Goal: Task Accomplishment & Management: Complete application form

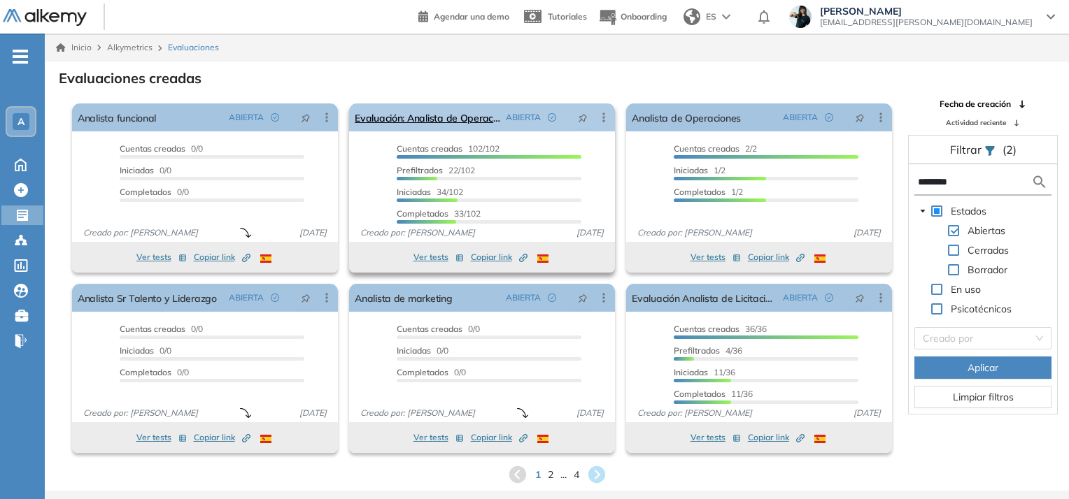
click at [513, 113] on span "ABIERTA" at bounding box center [523, 117] width 35 height 13
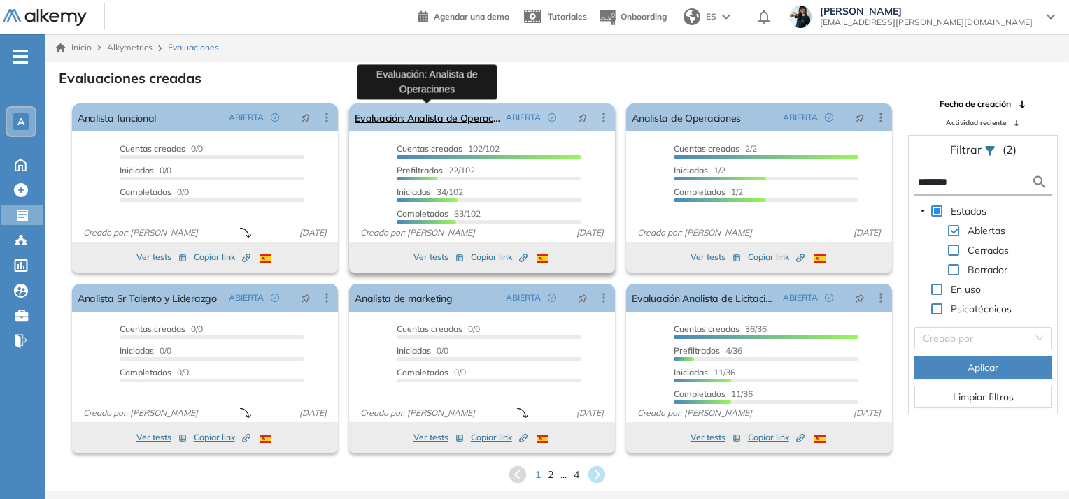
click at [484, 121] on link "Evaluación: Analista de Operaciones" at bounding box center [427, 117] width 145 height 28
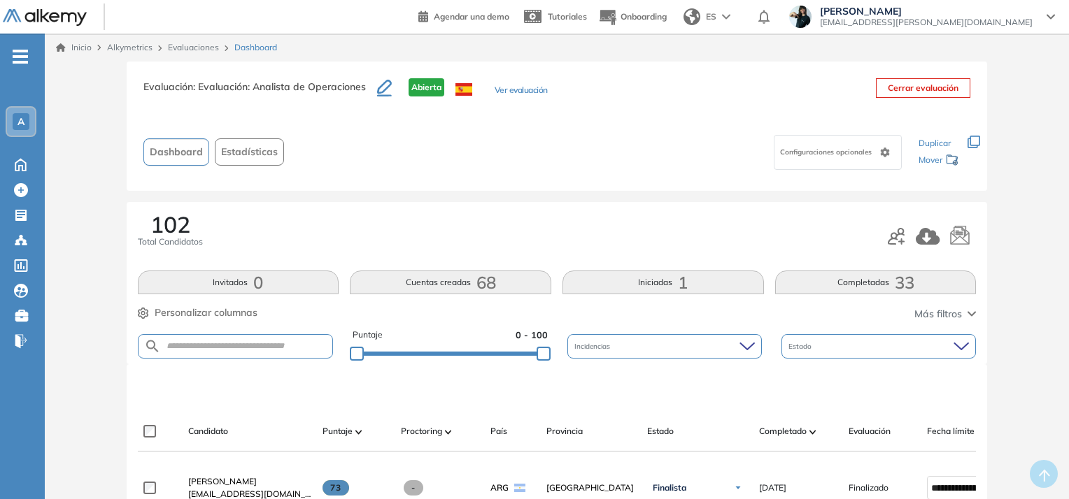
click at [529, 90] on button "Ver evaluación" at bounding box center [520, 91] width 53 height 15
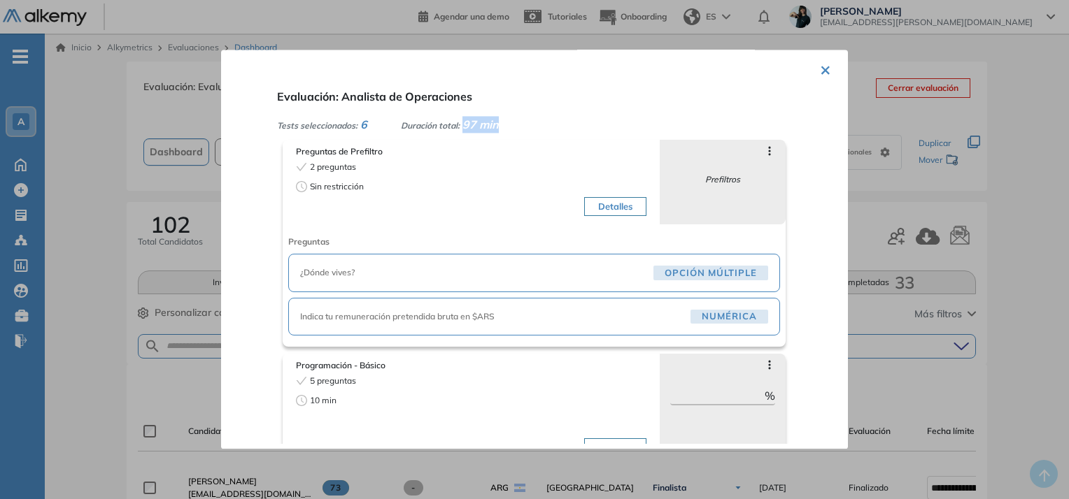
drag, startPoint x: 507, startPoint y: 127, endPoint x: 461, endPoint y: 125, distance: 46.2
click at [461, 125] on div "Tests seleccionados: 6 Duración total: 97 min" at bounding box center [551, 124] width 548 height 17
click at [475, 123] on span "97 min" at bounding box center [480, 124] width 36 height 14
drag, startPoint x: 442, startPoint y: 122, endPoint x: 495, endPoint y: 125, distance: 53.2
click at [495, 125] on div "Duración total: 97 min" at bounding box center [450, 124] width 98 height 17
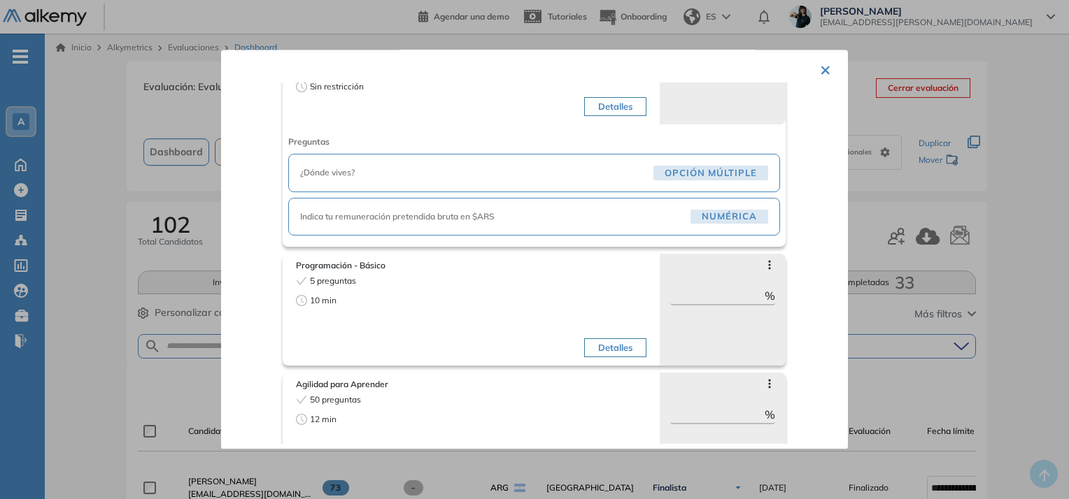
scroll to position [112, 0]
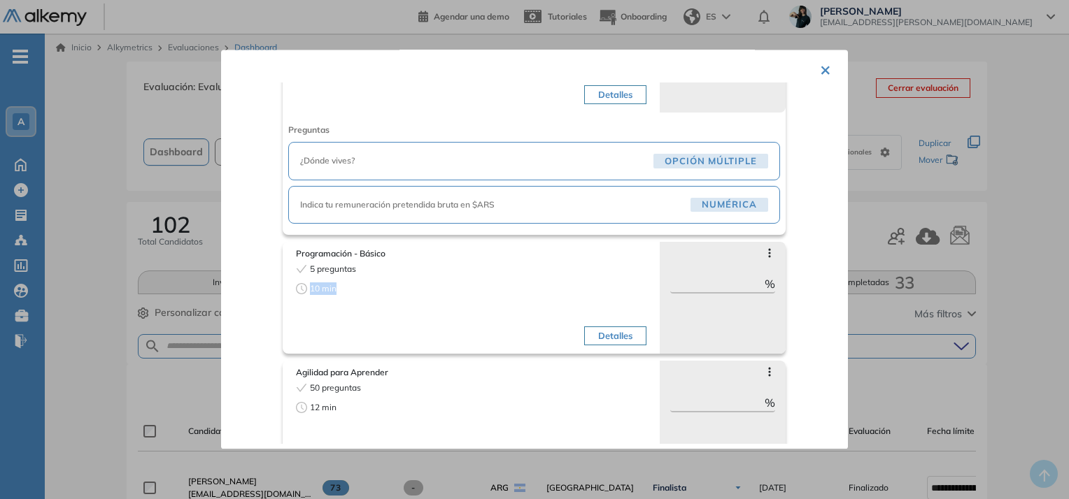
drag, startPoint x: 308, startPoint y: 288, endPoint x: 339, endPoint y: 287, distance: 31.5
click at [339, 287] on div "10 min" at bounding box center [381, 289] width 171 height 13
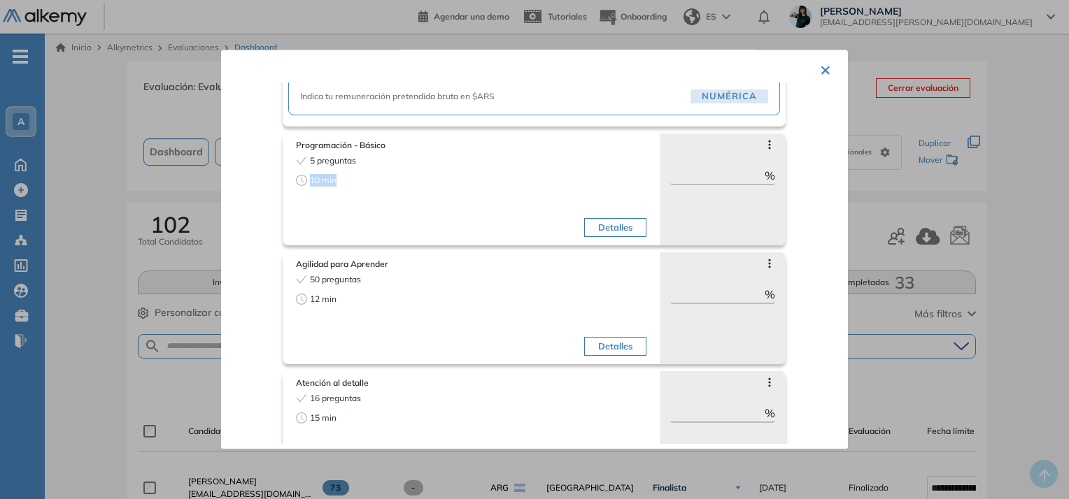
scroll to position [224, 0]
drag, startPoint x: 316, startPoint y: 292, endPoint x: 310, endPoint y: 322, distance: 29.9
click at [316, 299] on span "12 min" at bounding box center [323, 296] width 27 height 13
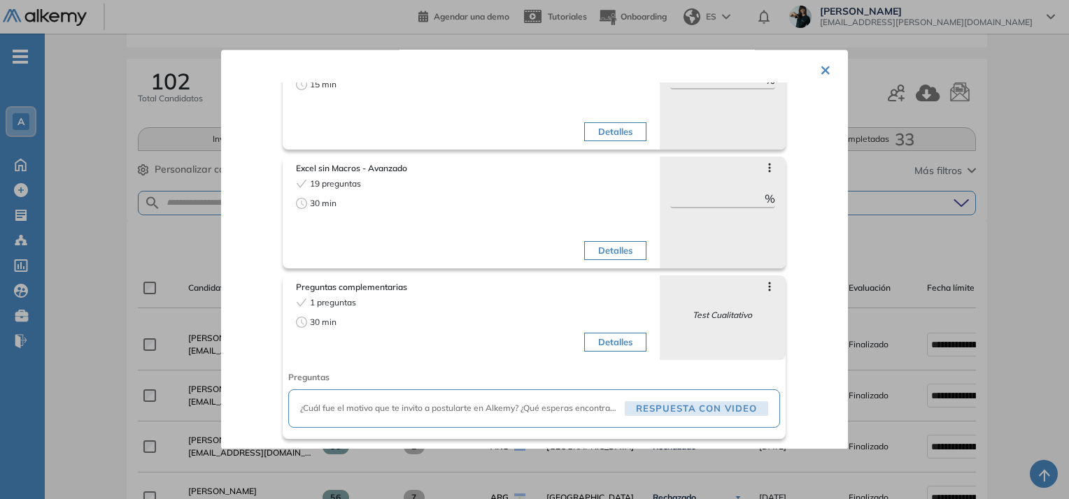
scroll to position [168, 0]
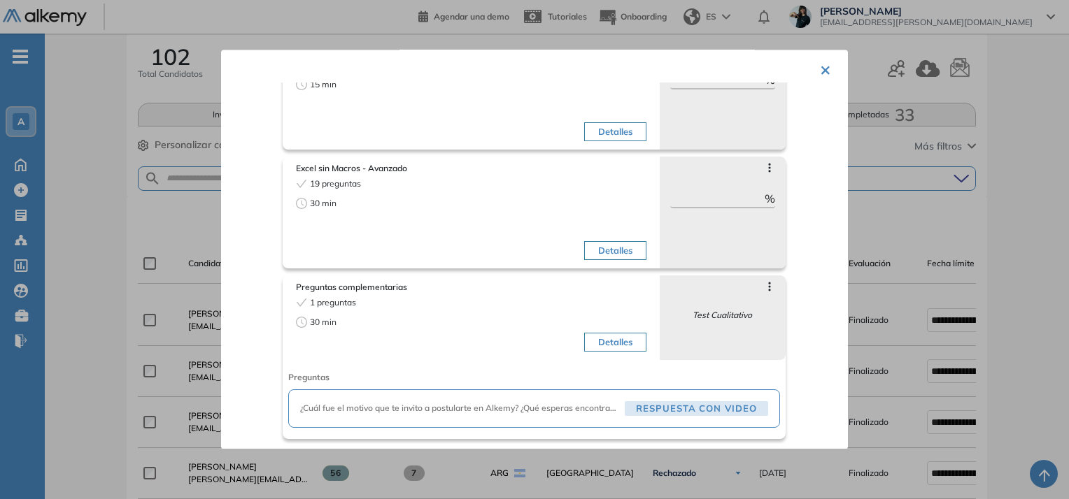
click at [613, 339] on button "Detalles" at bounding box center [615, 343] width 62 height 20
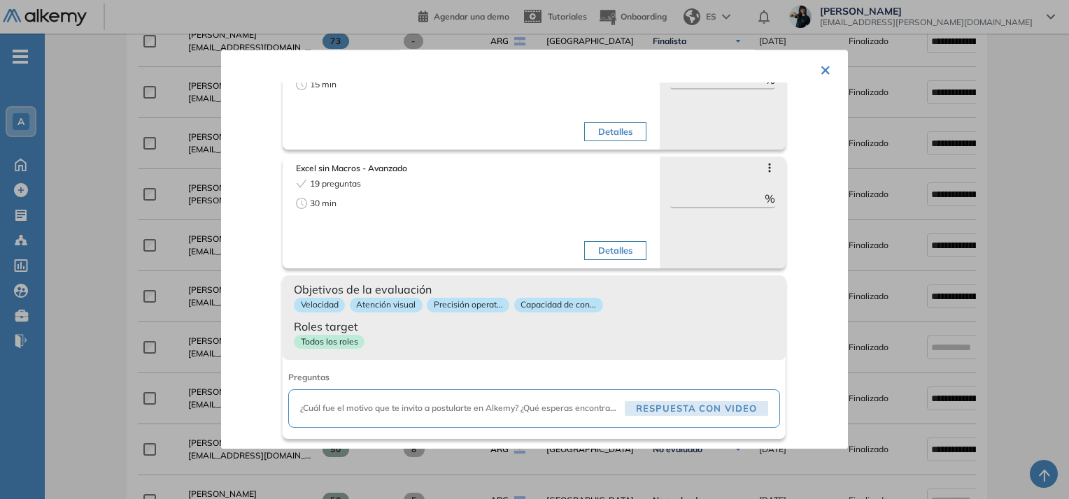
scroll to position [448, 0]
drag, startPoint x: 327, startPoint y: 408, endPoint x: 552, endPoint y: 414, distance: 224.5
click at [550, 411] on span "¿Cuál fue el motivo que te invito a postularte en Alkemy? ¿Qué esperas encontra…" at bounding box center [459, 409] width 319 height 13
click at [475, 330] on span "Roles target" at bounding box center [534, 326] width 480 height 17
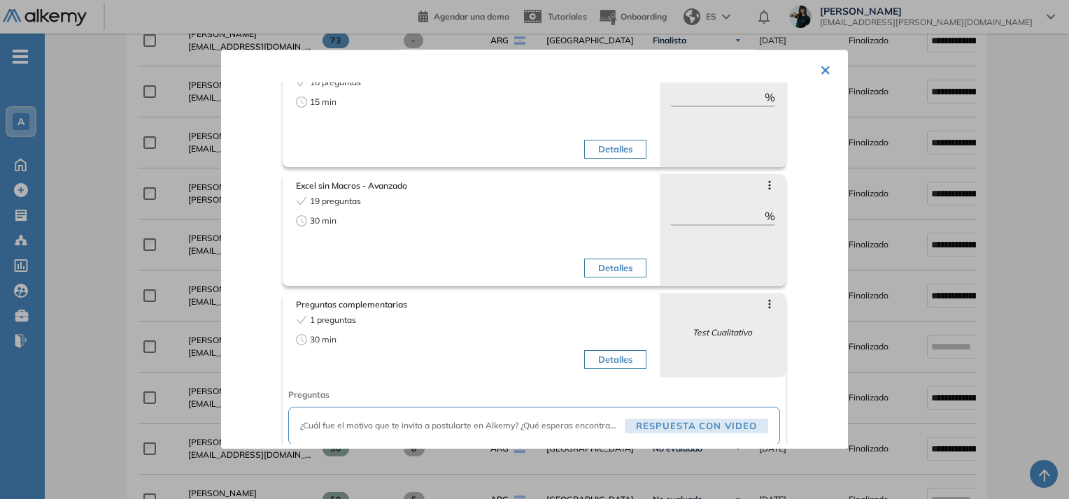
scroll to position [554, 0]
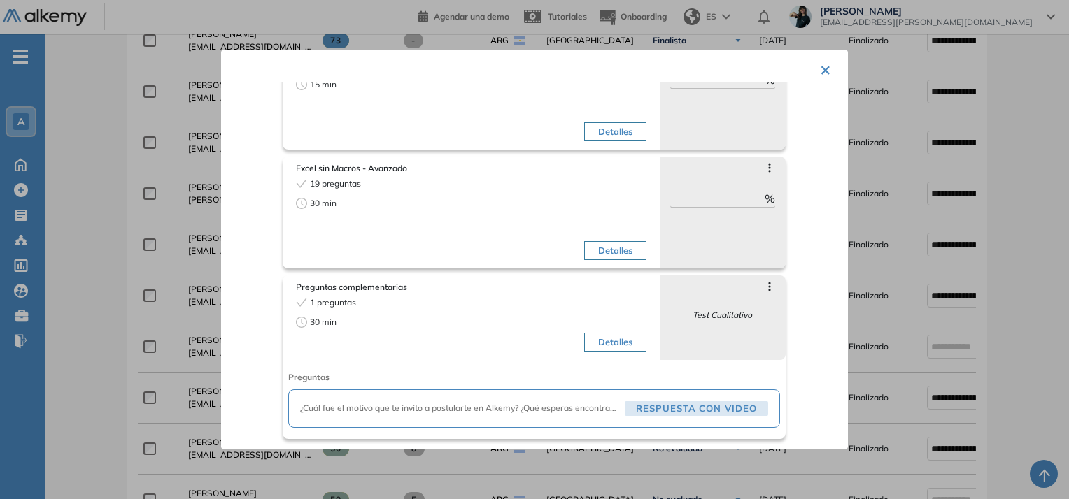
click at [584, 338] on button "Detalles" at bounding box center [615, 343] width 62 height 20
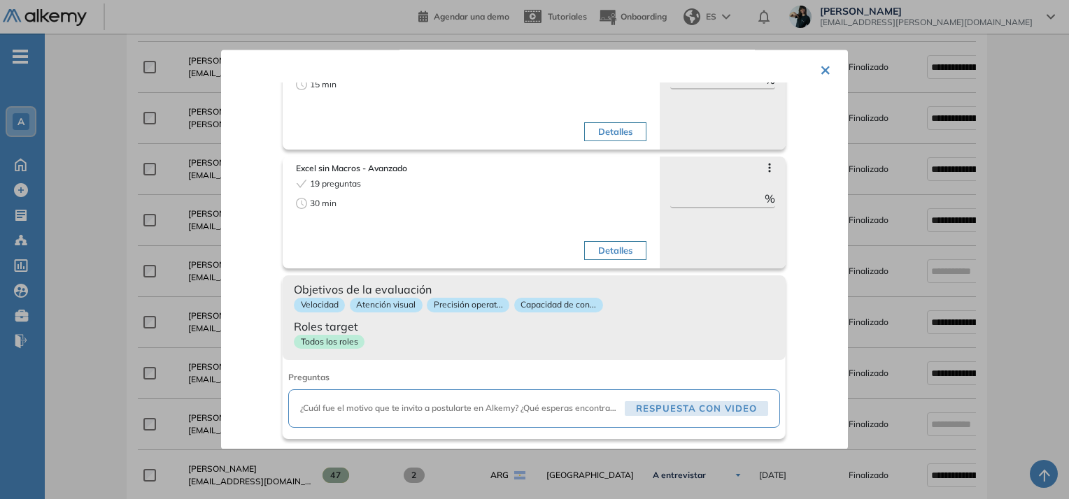
scroll to position [559, 0]
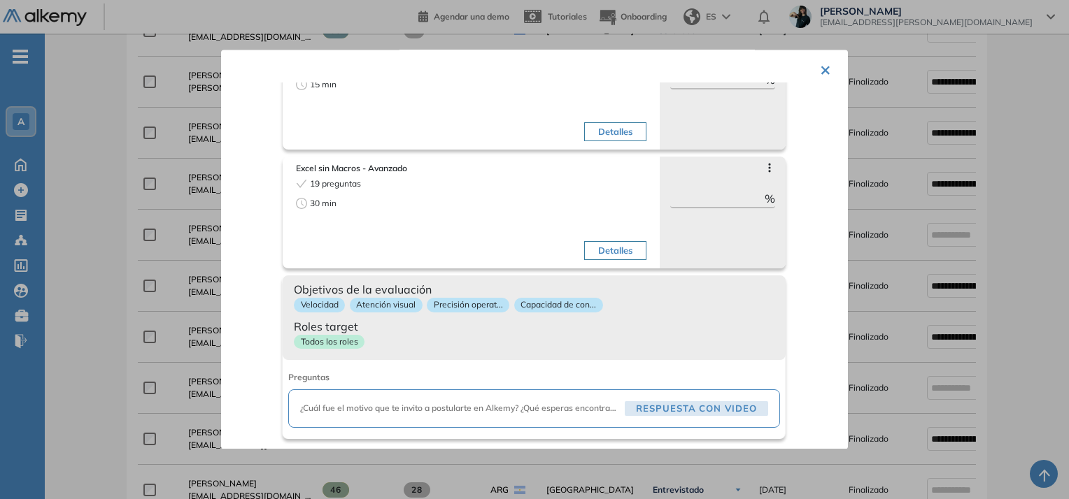
click at [400, 328] on span "Roles target" at bounding box center [534, 326] width 480 height 17
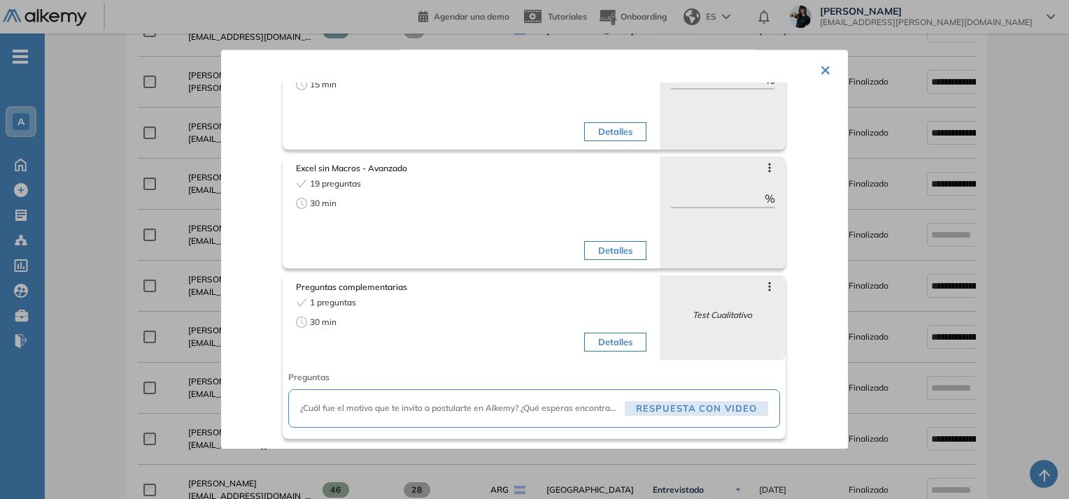
click at [764, 288] on icon at bounding box center [769, 287] width 11 height 11
click at [784, 325] on div "Preguntas complementarias 1 preguntas 30 min Detalles Saltar preguntas Test Cua…" at bounding box center [557, 354] width 548 height 171
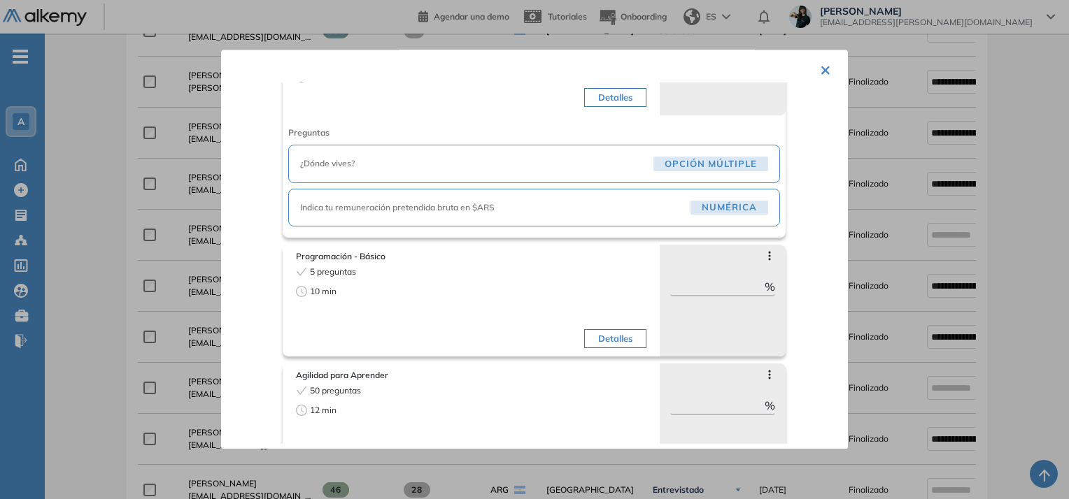
scroll to position [112, 0]
click at [797, 196] on div "Preguntas de Prefiltro 2 preguntas Sin restricción Detalles Saltar preguntas Pr…" at bounding box center [557, 128] width 548 height 214
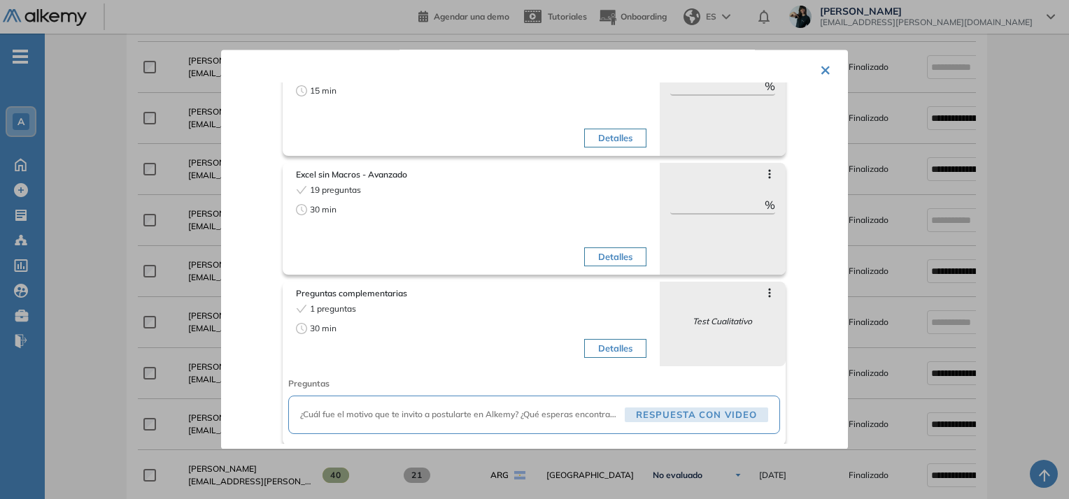
scroll to position [554, 0]
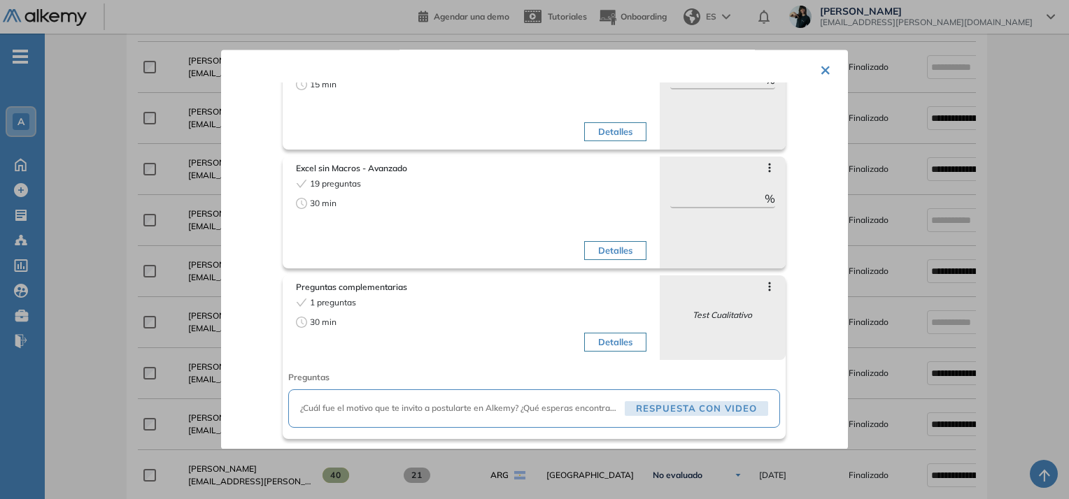
click at [613, 250] on button "Detalles" at bounding box center [615, 251] width 62 height 20
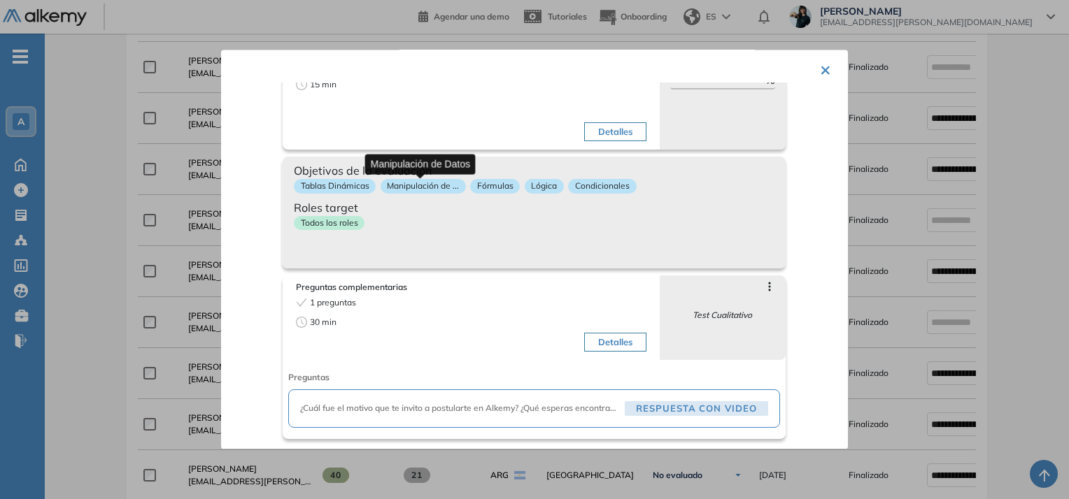
click at [406, 185] on p "Manipulación de ..." at bounding box center [422, 187] width 85 height 15
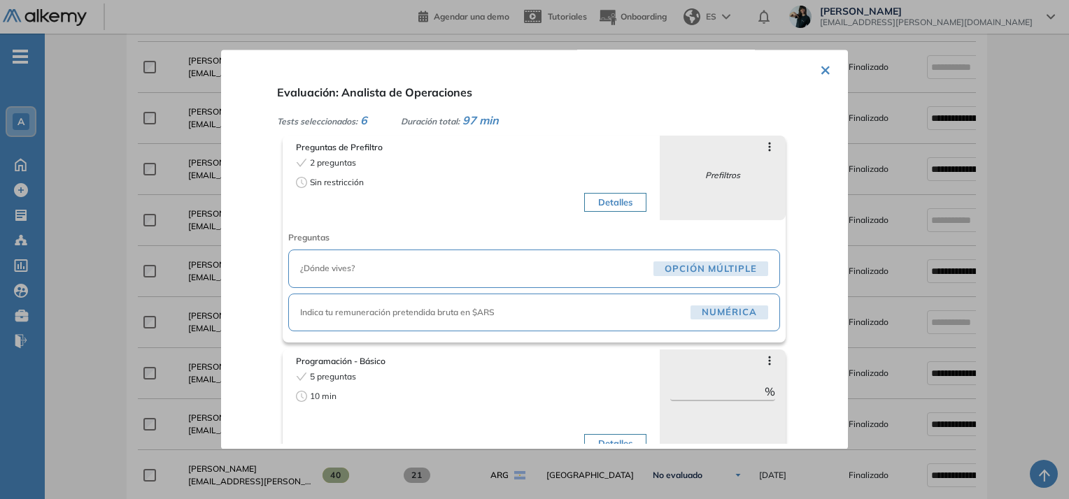
scroll to position [0, 0]
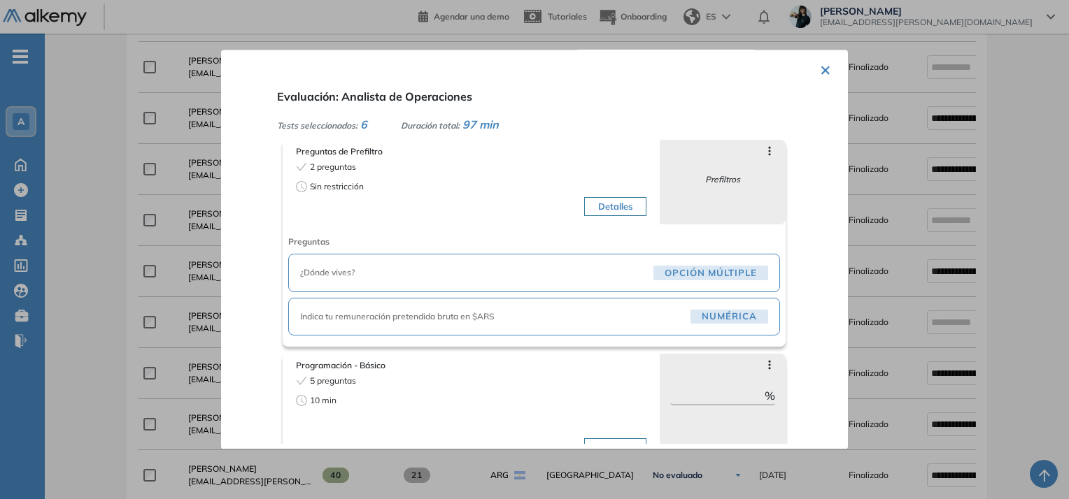
click at [629, 199] on button "Detalles" at bounding box center [615, 207] width 62 height 20
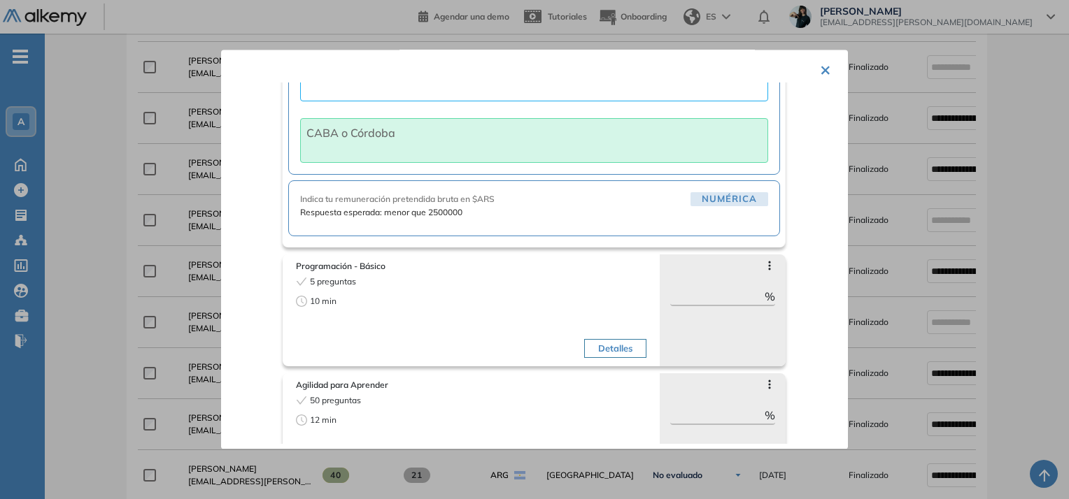
scroll to position [280, 0]
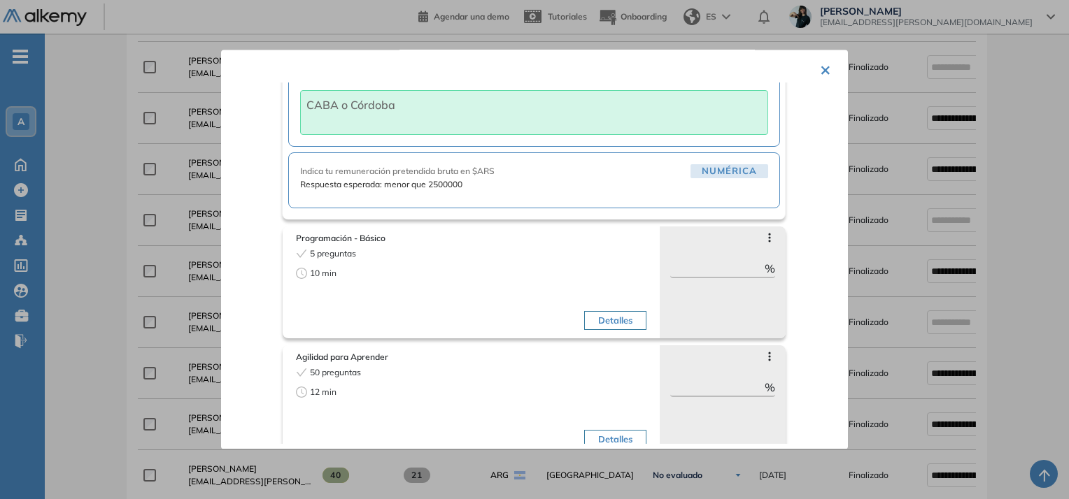
click at [487, 194] on div "Indica tu remuneración pretendida bruta en $ARS Numérica Respuesta esperada: me…" at bounding box center [534, 180] width 492 height 57
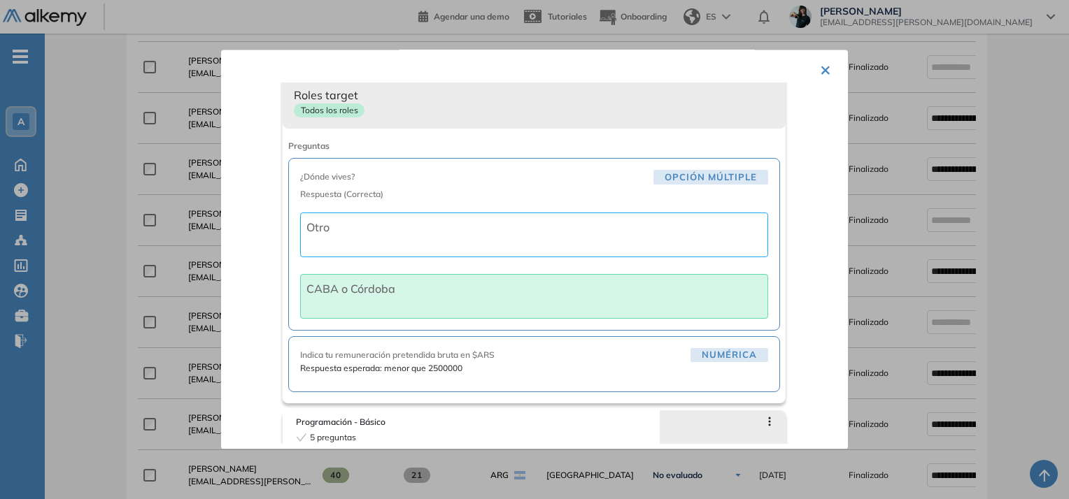
scroll to position [0, 0]
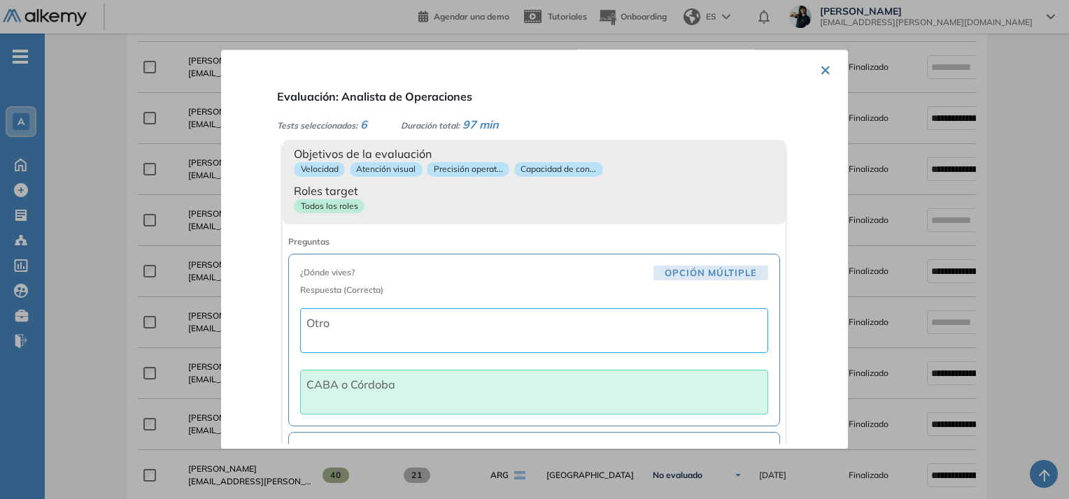
click at [420, 205] on div "Todos los roles" at bounding box center [534, 209] width 480 height 20
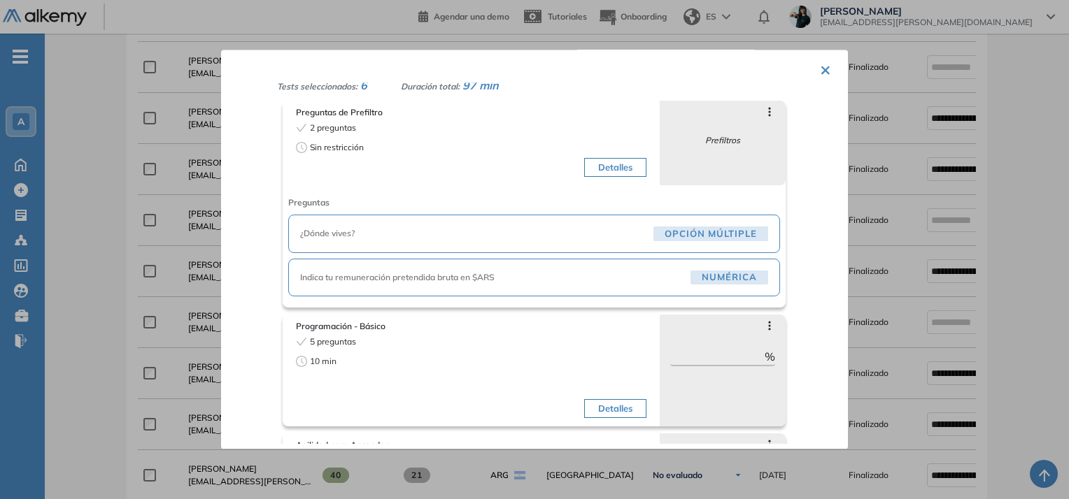
scroll to position [168, 0]
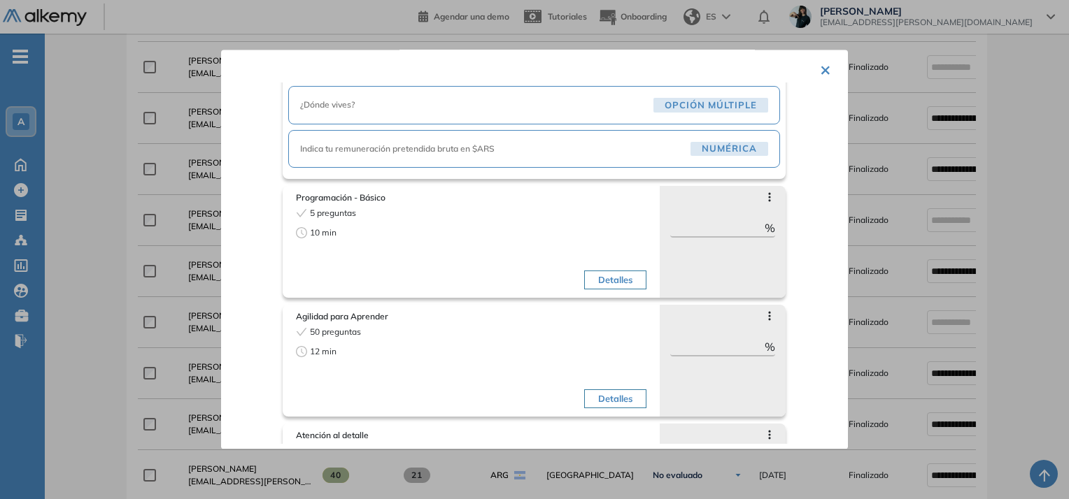
click at [610, 283] on button "Detalles" at bounding box center [615, 281] width 62 height 20
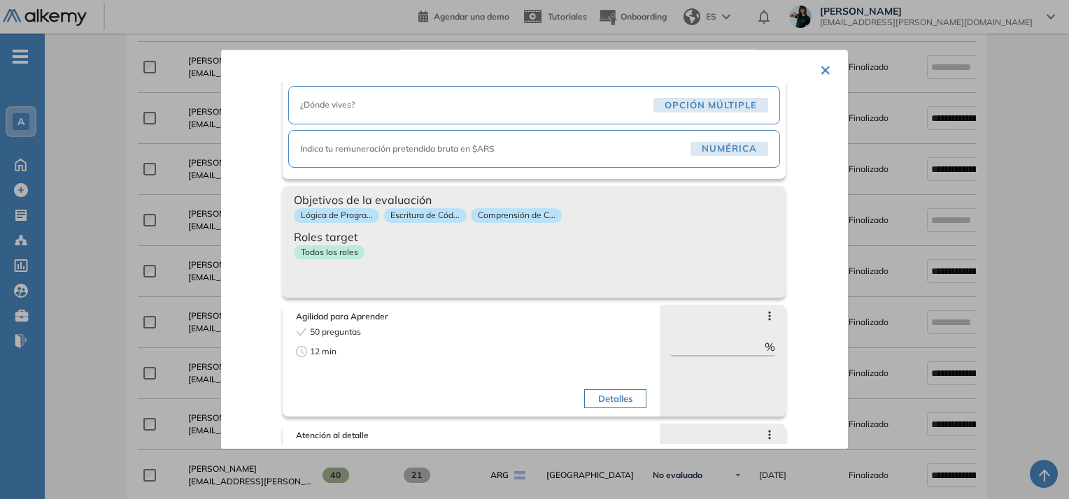
click at [500, 255] on div "Todos los roles" at bounding box center [534, 255] width 480 height 20
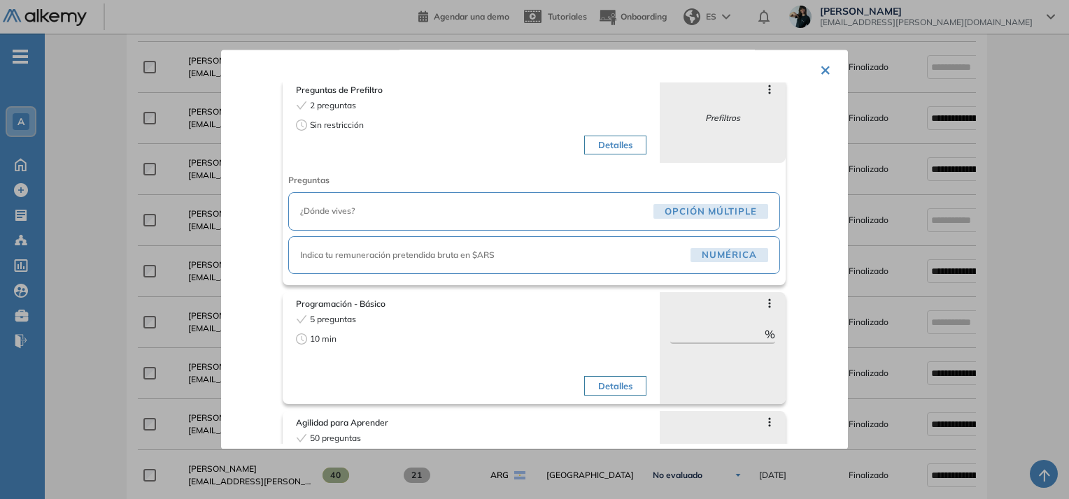
scroll to position [0, 0]
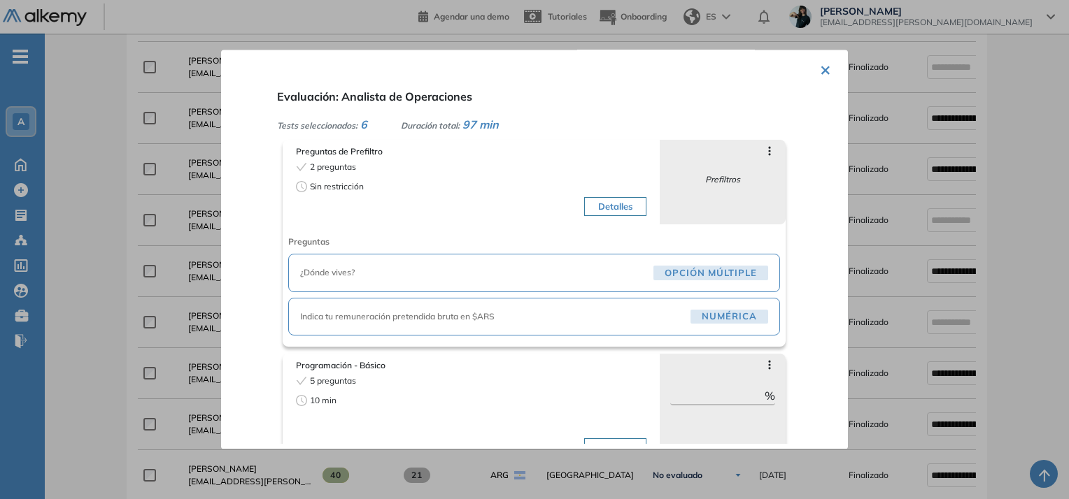
click at [822, 70] on button "×" at bounding box center [825, 68] width 11 height 27
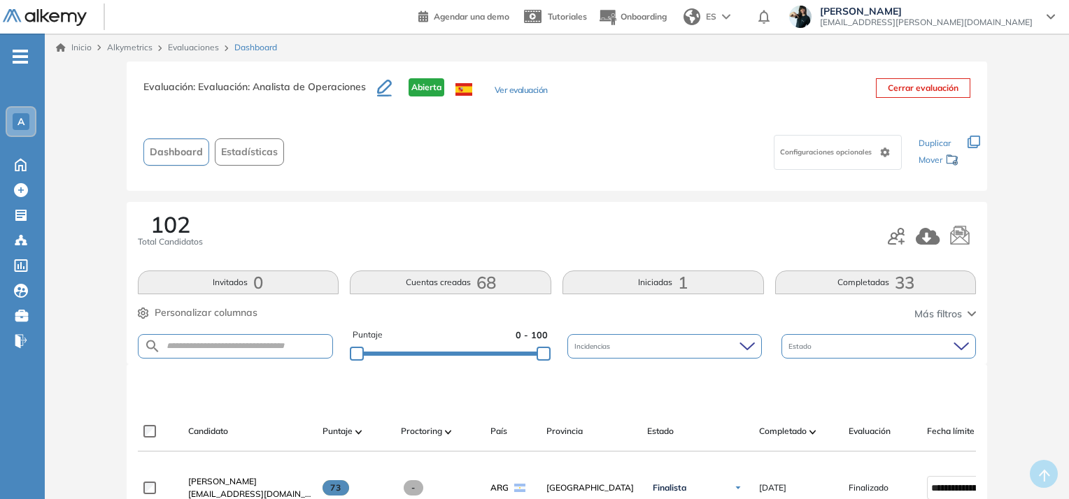
click at [514, 88] on button "Ver evaluación" at bounding box center [520, 91] width 53 height 15
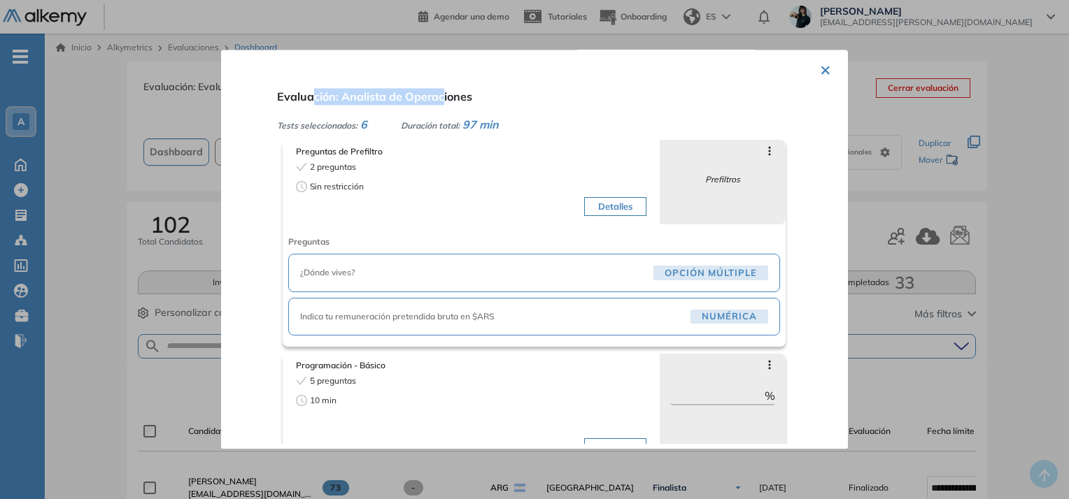
drag, startPoint x: 310, startPoint y: 97, endPoint x: 438, endPoint y: 100, distance: 128.7
click at [438, 100] on span "Evaluación: Analista de Operaciones" at bounding box center [374, 97] width 195 height 14
click at [814, 65] on div "× Evaluación: Analista de Operaciones Tests seleccionados: 6 Duración total: 97…" at bounding box center [534, 249] width 627 height 399
click at [822, 67] on button "×" at bounding box center [825, 68] width 11 height 27
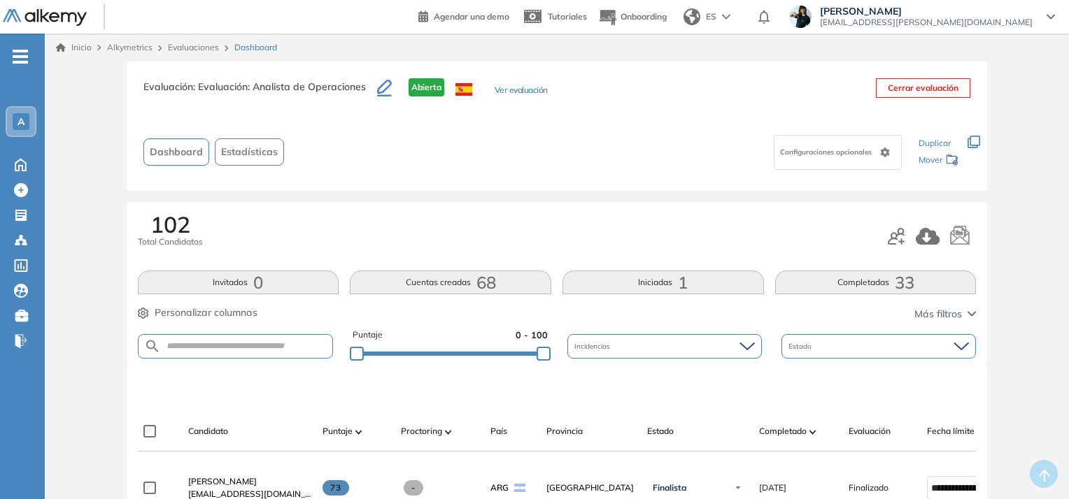
click at [197, 50] on link "Evaluaciones" at bounding box center [193, 47] width 51 height 10
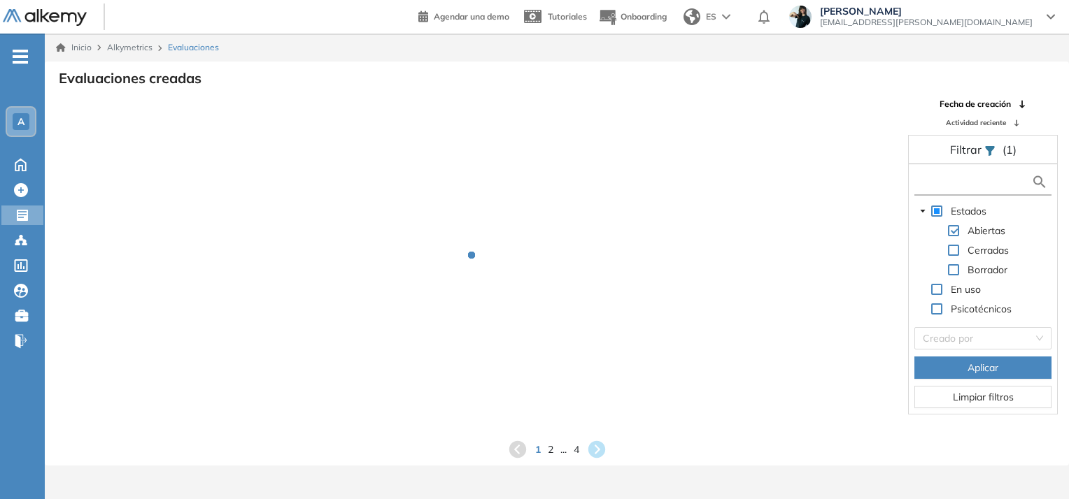
click at [971, 182] on input "text" at bounding box center [973, 182] width 113 height 15
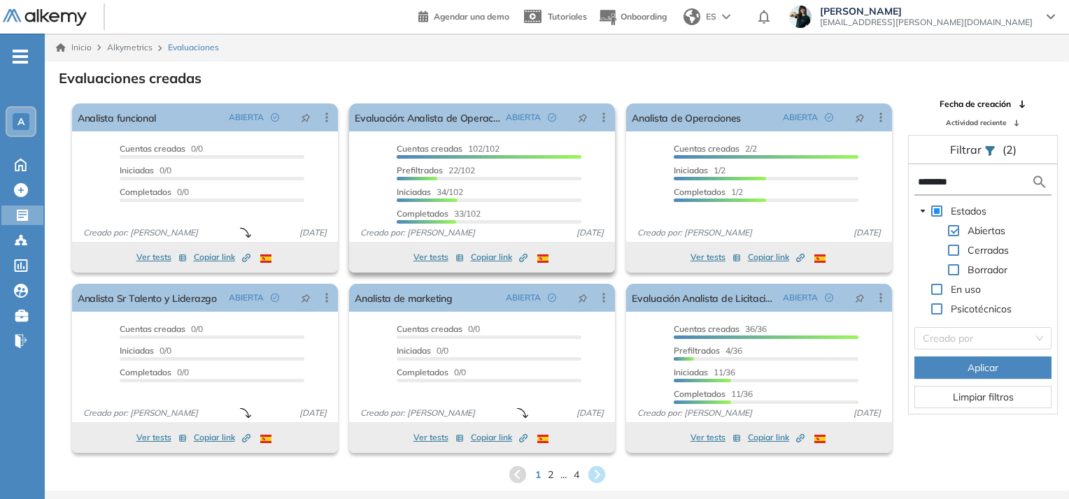
type input "********"
click at [499, 146] on span "Cuentas creadas 102/102" at bounding box center [448, 148] width 103 height 10
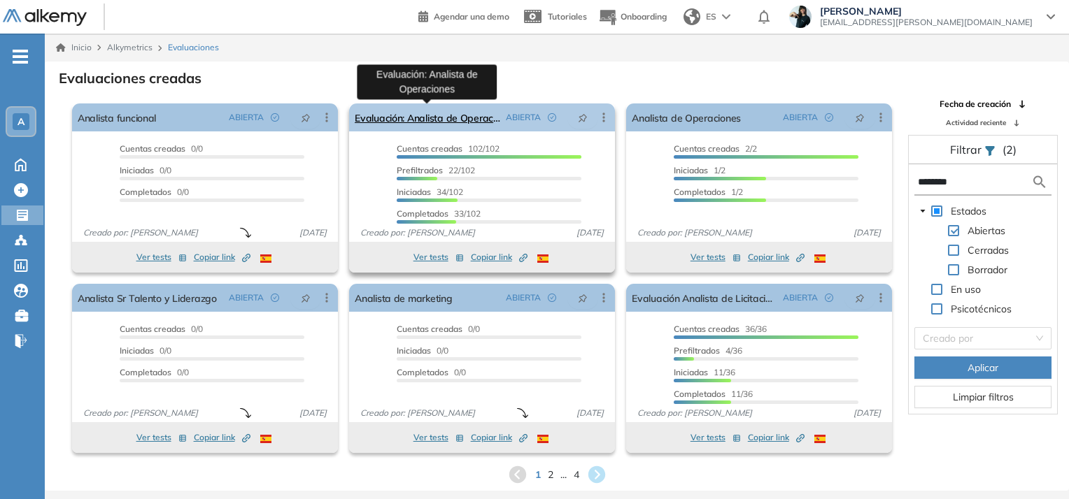
click at [482, 117] on link "Evaluación: Analista de Operaciones" at bounding box center [427, 117] width 145 height 28
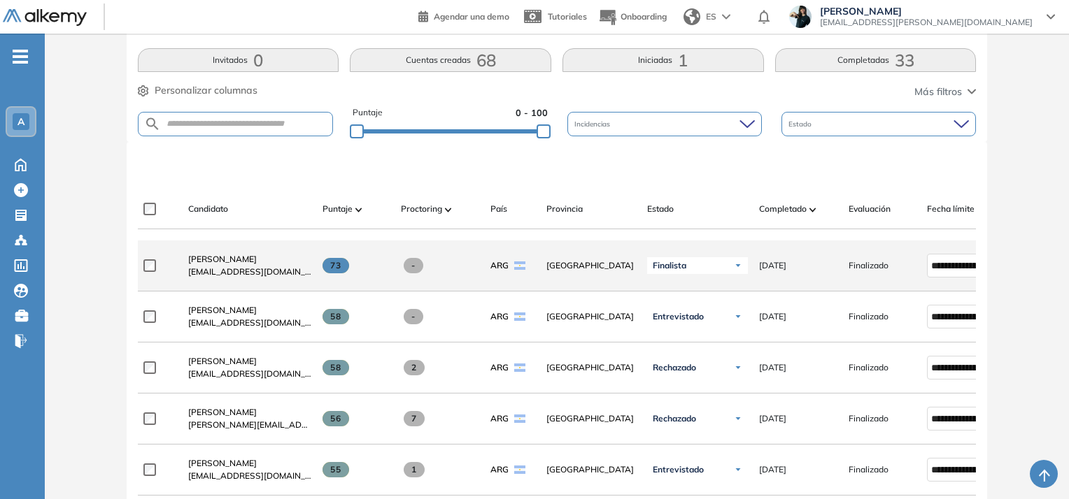
scroll to position [224, 0]
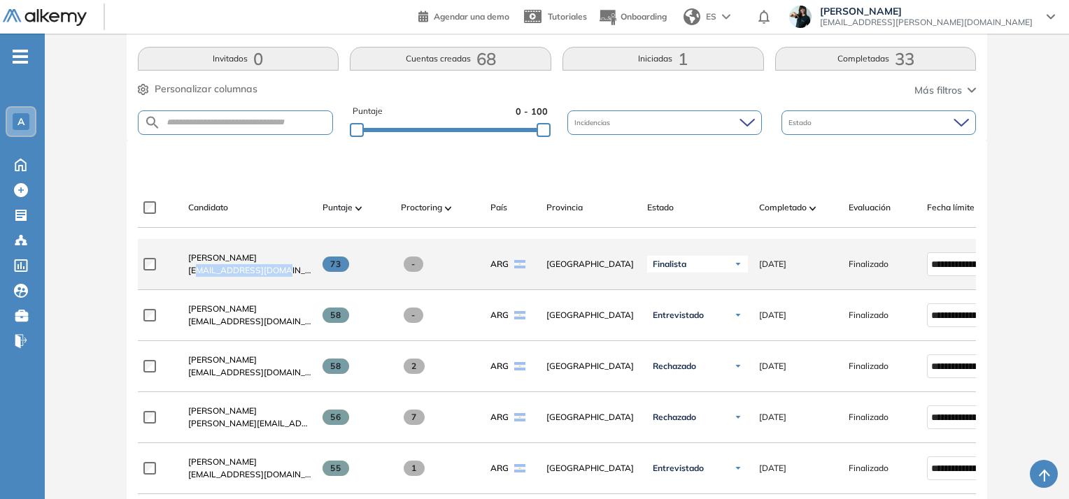
drag, startPoint x: 274, startPoint y: 276, endPoint x: 199, endPoint y: 278, distance: 75.6
click at [199, 277] on span "[EMAIL_ADDRESS][DOMAIN_NAME]" at bounding box center [249, 270] width 123 height 13
drag, startPoint x: 364, startPoint y: 274, endPoint x: 243, endPoint y: 266, distance: 120.5
click at [243, 266] on div "**********" at bounding box center [608, 264] width 940 height 51
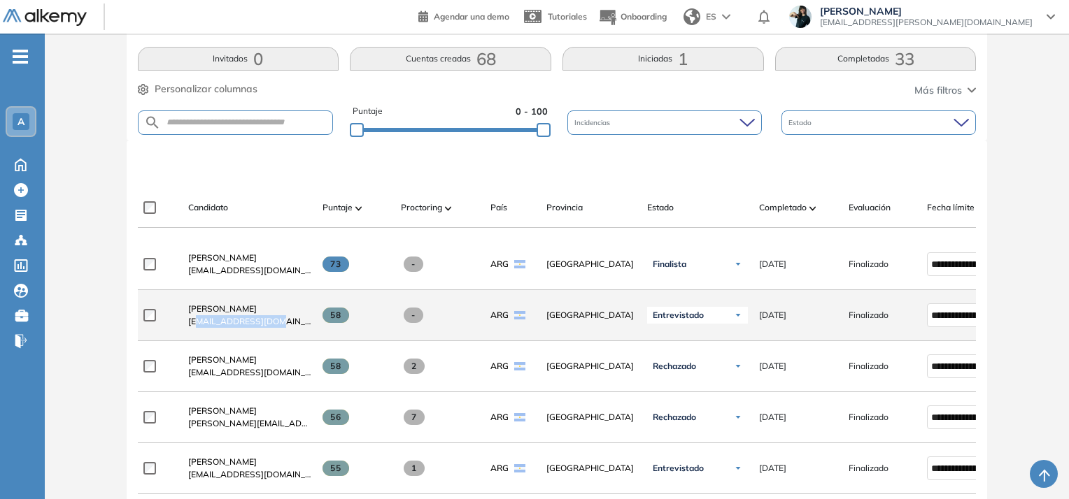
drag, startPoint x: 278, startPoint y: 324, endPoint x: 197, endPoint y: 324, distance: 81.8
click at [197, 324] on span "[EMAIL_ADDRESS][DOMAIN_NAME]" at bounding box center [249, 321] width 123 height 13
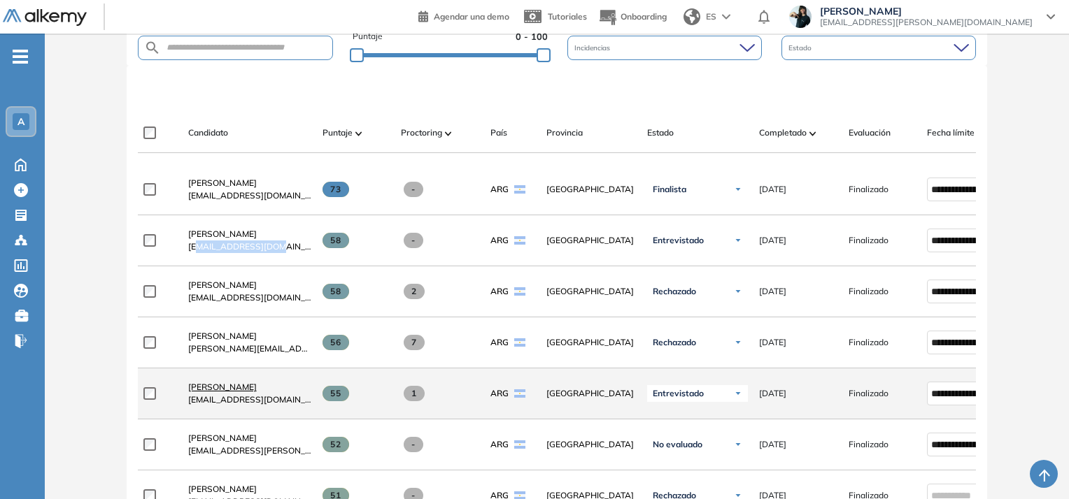
scroll to position [336, 0]
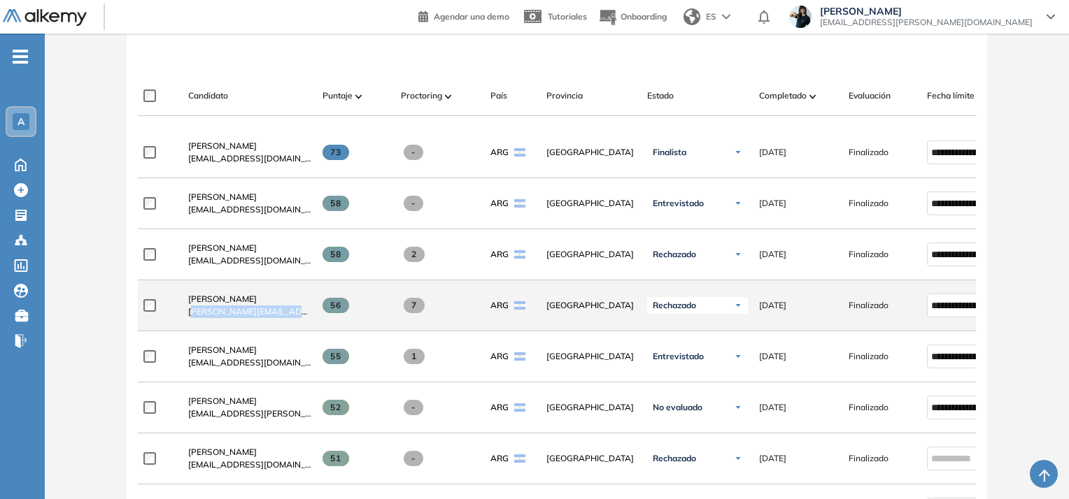
drag, startPoint x: 193, startPoint y: 315, endPoint x: 293, endPoint y: 317, distance: 100.0
click at [293, 317] on span "[PERSON_NAME][EMAIL_ADDRESS][DOMAIN_NAME]" at bounding box center [249, 312] width 123 height 13
click at [263, 310] on span "[PERSON_NAME][EMAIL_ADDRESS][DOMAIN_NAME]" at bounding box center [249, 312] width 123 height 13
click at [277, 316] on span "[PERSON_NAME][EMAIL_ADDRESS][DOMAIN_NAME]" at bounding box center [249, 312] width 123 height 13
drag, startPoint x: 277, startPoint y: 317, endPoint x: 206, endPoint y: 305, distance: 72.3
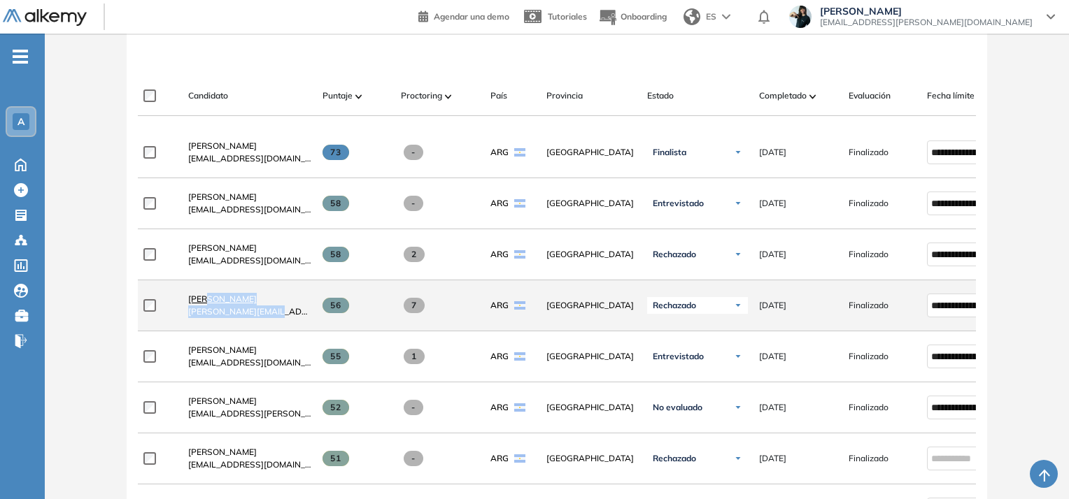
click at [206, 305] on div "Analia Sanchez [EMAIL_ADDRESS][DOMAIN_NAME]" at bounding box center [249, 305] width 123 height 25
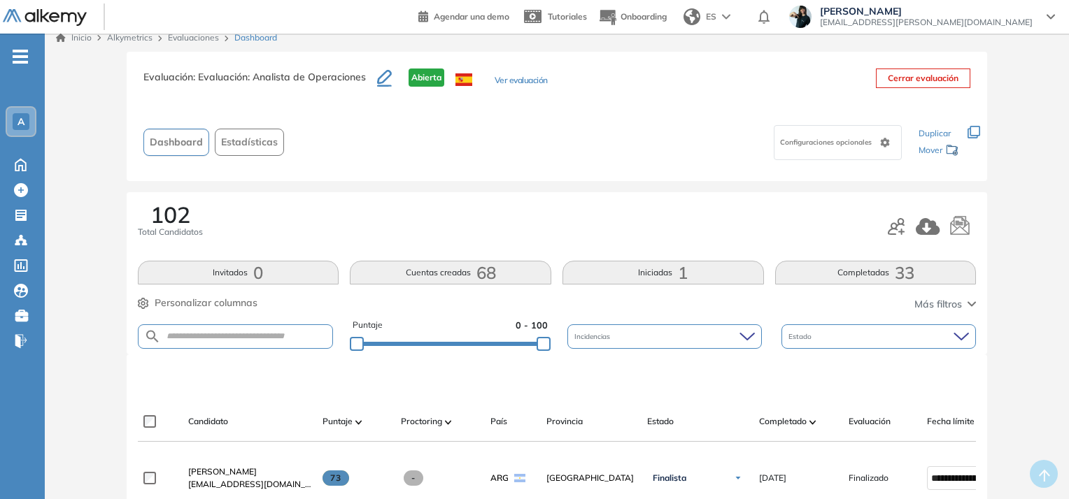
scroll to position [0, 0]
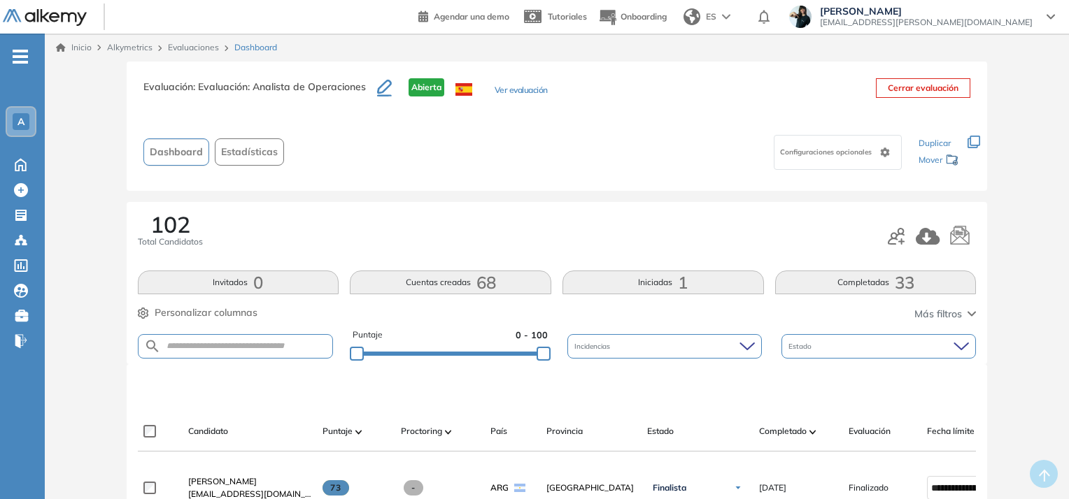
click at [513, 89] on button "Ver evaluación" at bounding box center [520, 91] width 53 height 15
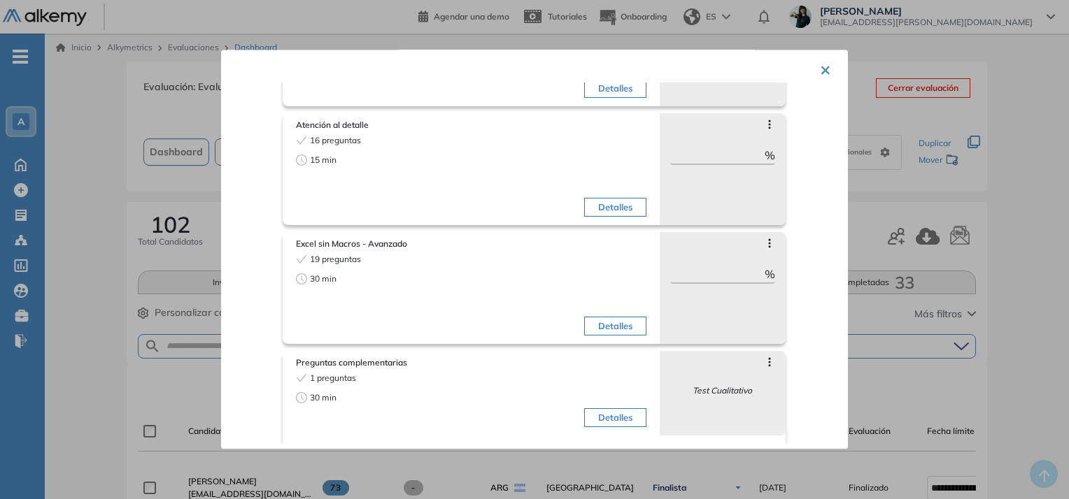
scroll to position [554, 0]
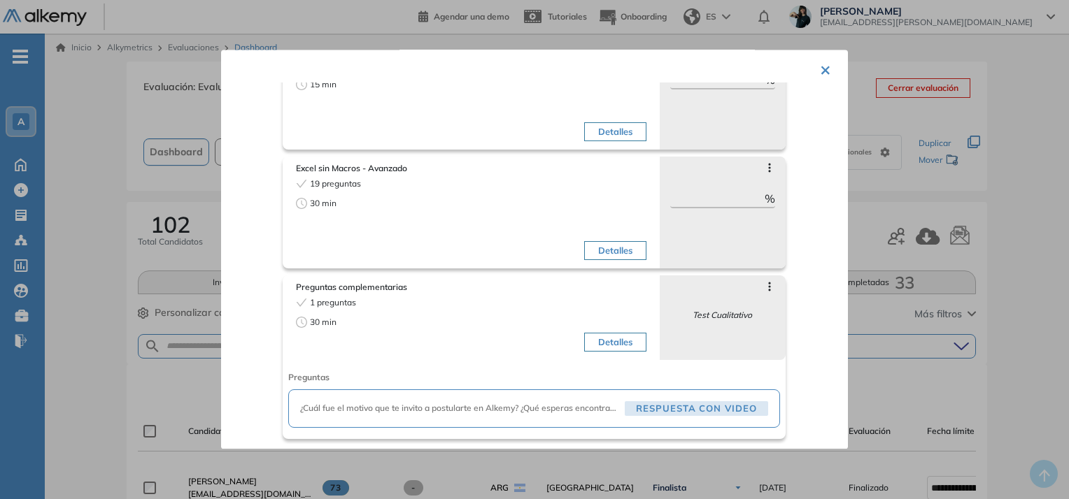
click at [800, 210] on div "Excel sin Macros - Avanzado 19 preguntas 30 min Detalles Saltar preguntas ** % …" at bounding box center [557, 209] width 548 height 119
click at [766, 165] on icon at bounding box center [769, 168] width 11 height 11
click at [800, 190] on div "Excel sin Macros - Avanzado 19 preguntas 30 min Detalles Saltar preguntas ** % …" at bounding box center [557, 209] width 548 height 119
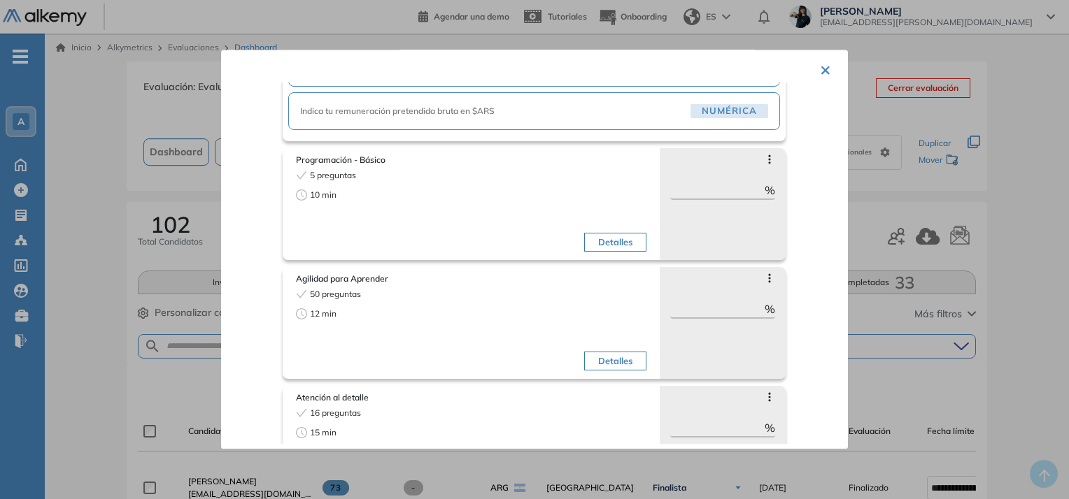
scroll to position [386, 0]
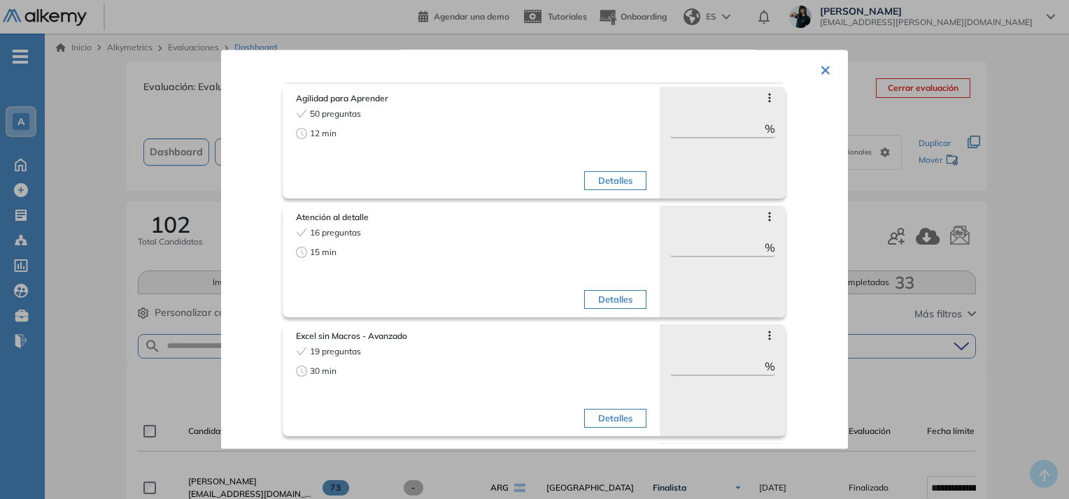
click at [825, 64] on button "×" at bounding box center [825, 68] width 11 height 27
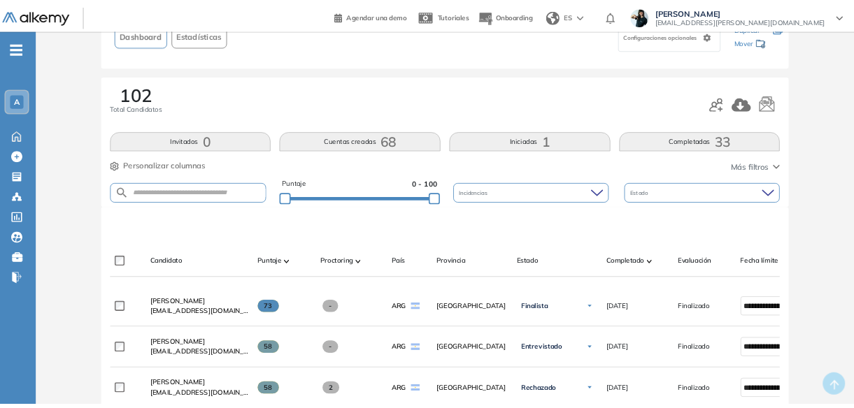
scroll to position [0, 0]
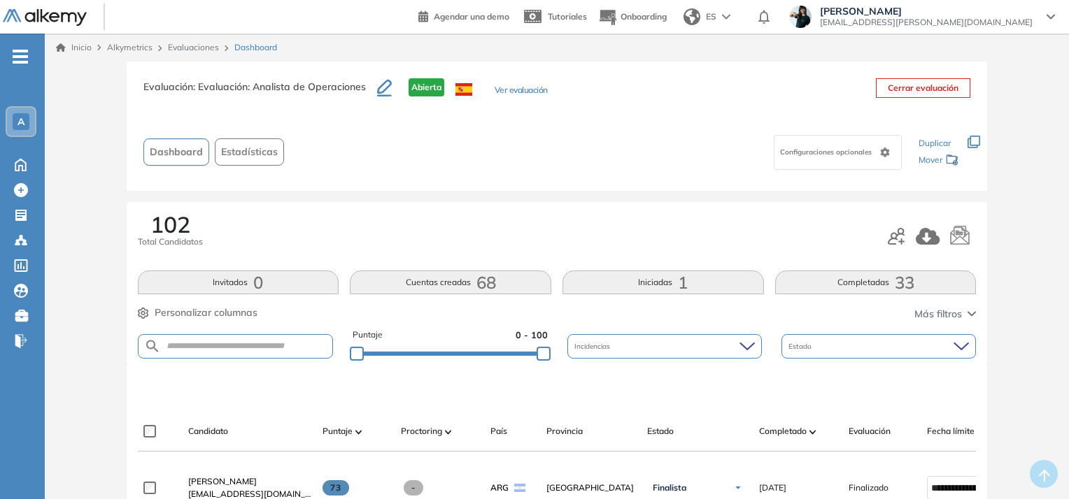
click at [291, 87] on span ": Evaluación: Analista de Operaciones" at bounding box center [279, 86] width 173 height 13
click at [291, 86] on span ": Evaluación: Analista de Operaciones" at bounding box center [279, 86] width 173 height 13
click at [291, 85] on span ": Evaluación: Analista de Operaciones" at bounding box center [279, 86] width 173 height 13
drag, startPoint x: 365, startPoint y: 87, endPoint x: 138, endPoint y: 91, distance: 226.6
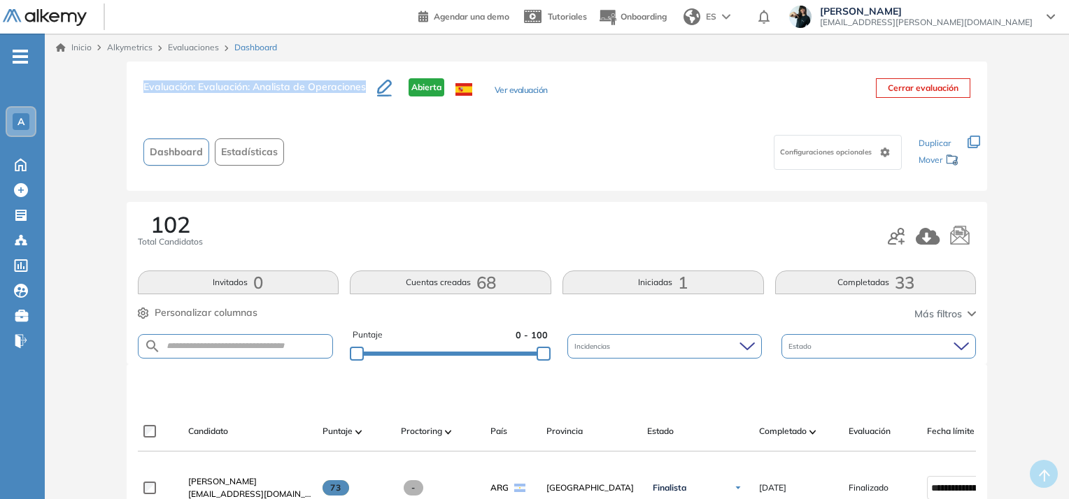
click at [139, 91] on div "Evaluación : Evaluación: Analista de Operaciones Abierta Ver evaluación Cerrar …" at bounding box center [557, 126] width 861 height 129
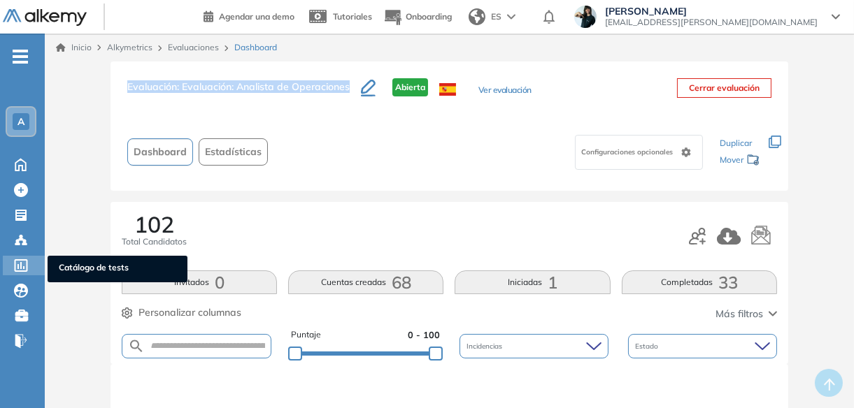
click at [18, 264] on icon at bounding box center [21, 265] width 13 height 13
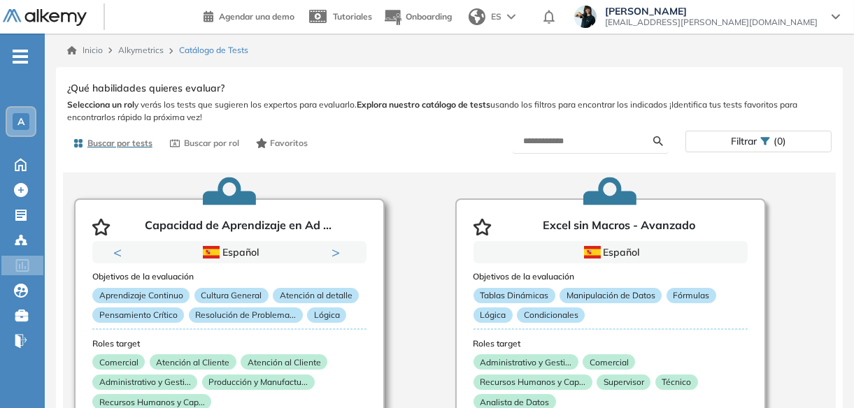
scroll to position [224, 0]
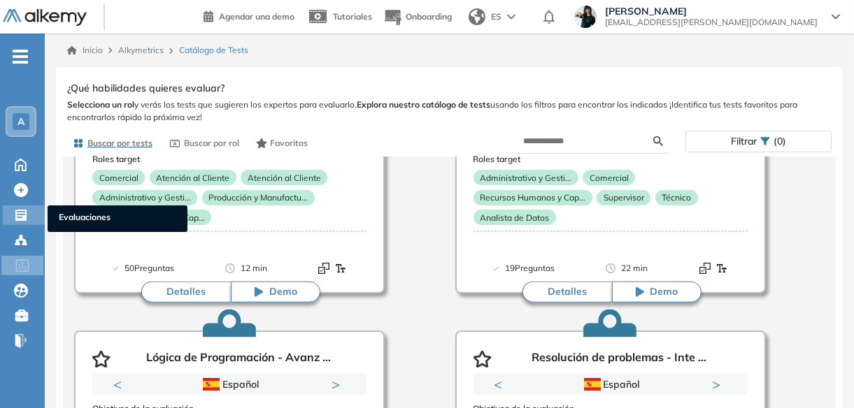
click at [14, 215] on icon at bounding box center [21, 215] width 14 height 14
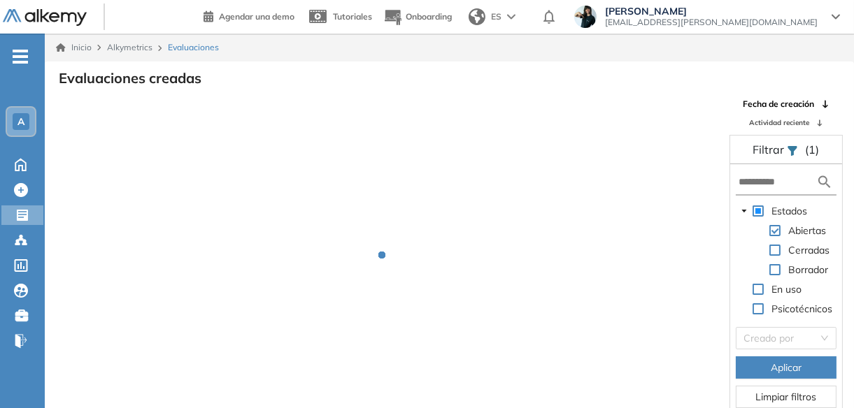
click at [769, 190] on form at bounding box center [786, 183] width 101 height 26
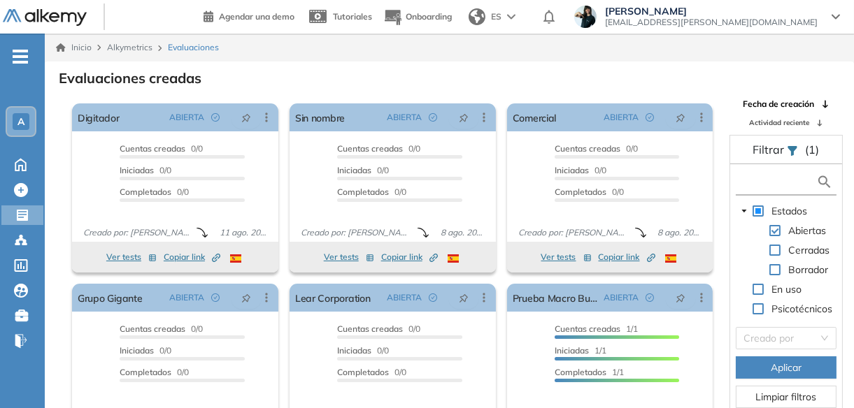
click at [773, 182] on input "text" at bounding box center [777, 182] width 78 height 15
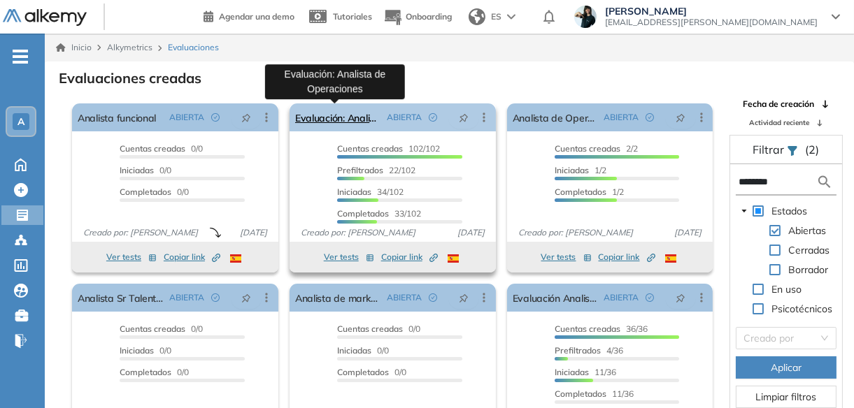
type input "********"
click at [354, 118] on link "Evaluación: Analista de Operaciones" at bounding box center [338, 117] width 86 height 28
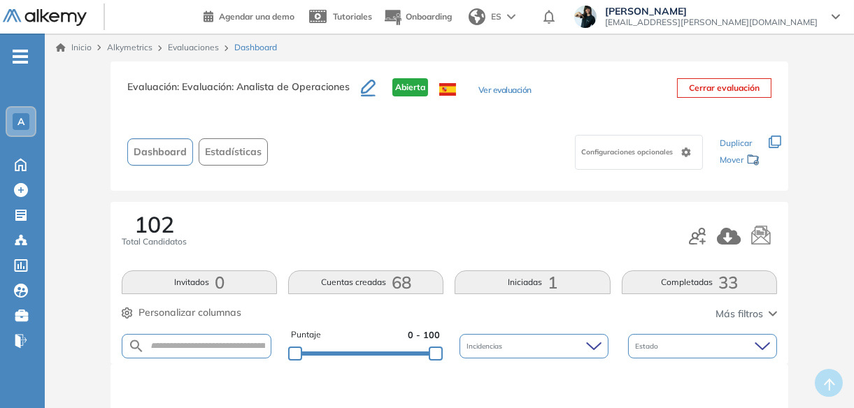
click at [493, 87] on button "Ver evaluación" at bounding box center [504, 91] width 53 height 15
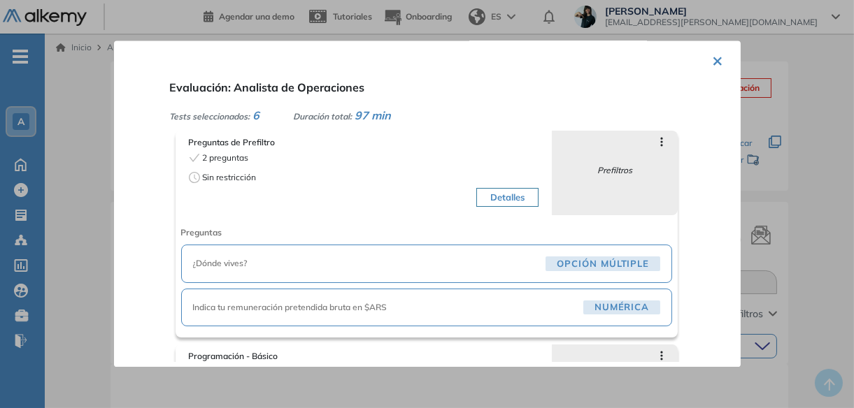
click at [483, 264] on span "¿Dónde vives?" at bounding box center [367, 264] width 348 height 13
click at [715, 61] on button "×" at bounding box center [718, 59] width 11 height 27
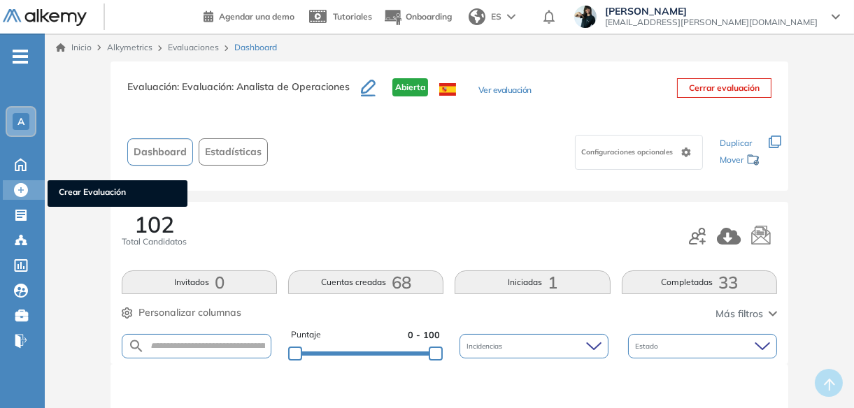
click at [22, 184] on icon at bounding box center [21, 190] width 14 height 14
